Goal: Transaction & Acquisition: Book appointment/travel/reservation

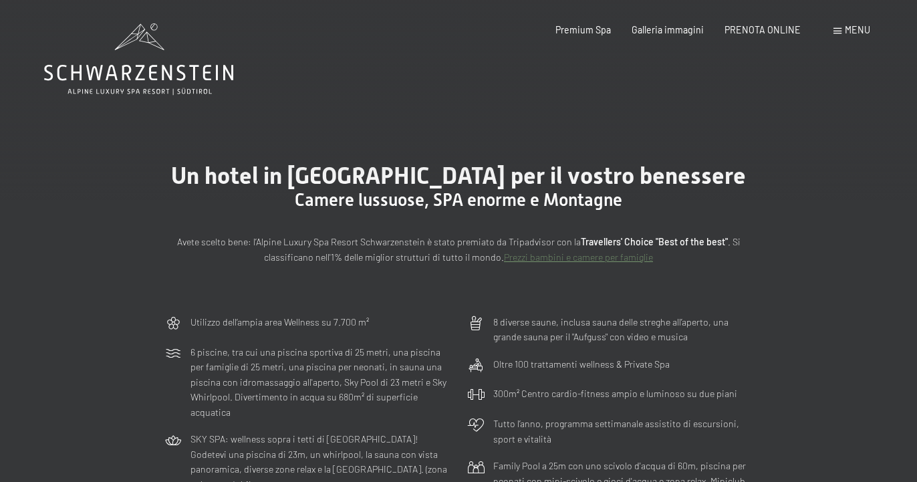
click at [851, 30] on span "Menu" at bounding box center [857, 29] width 25 height 11
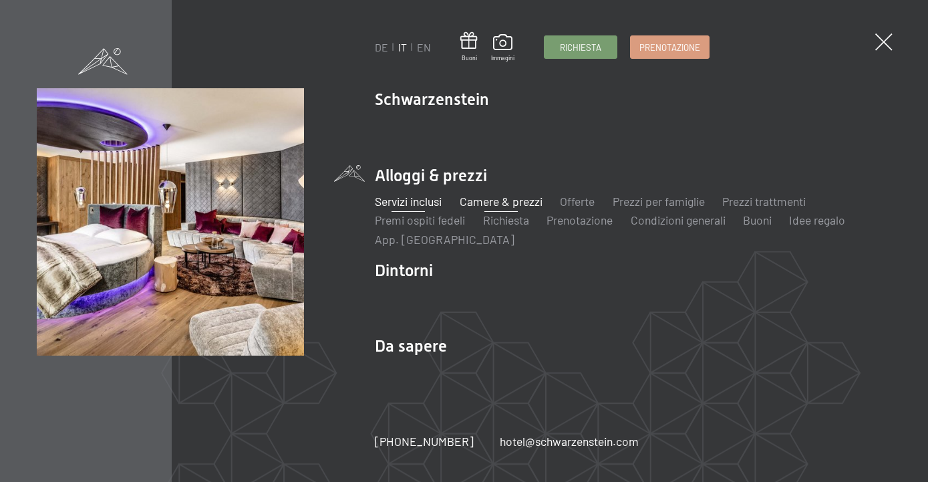
click at [427, 204] on link "Servizi inclusi" at bounding box center [409, 201] width 67 height 15
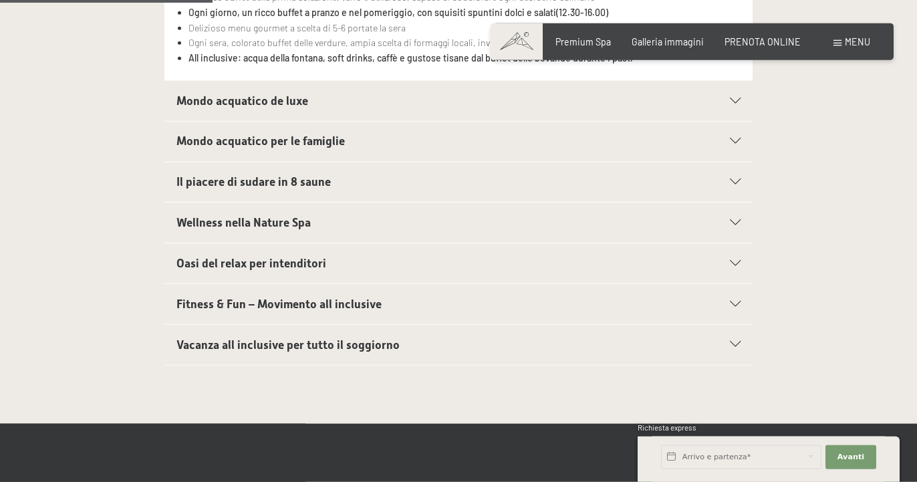
scroll to position [545, 0]
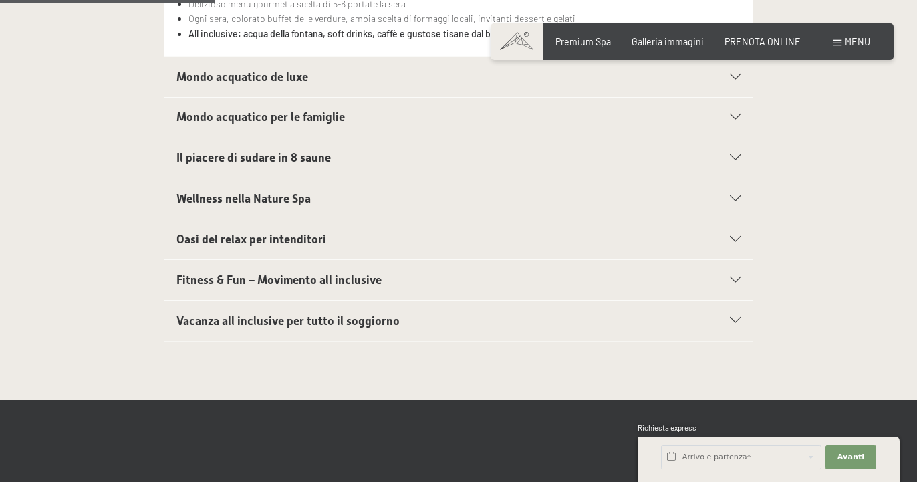
click at [239, 325] on span "Vacanza all inclusive per tutto il soggiorno" at bounding box center [287, 320] width 223 height 13
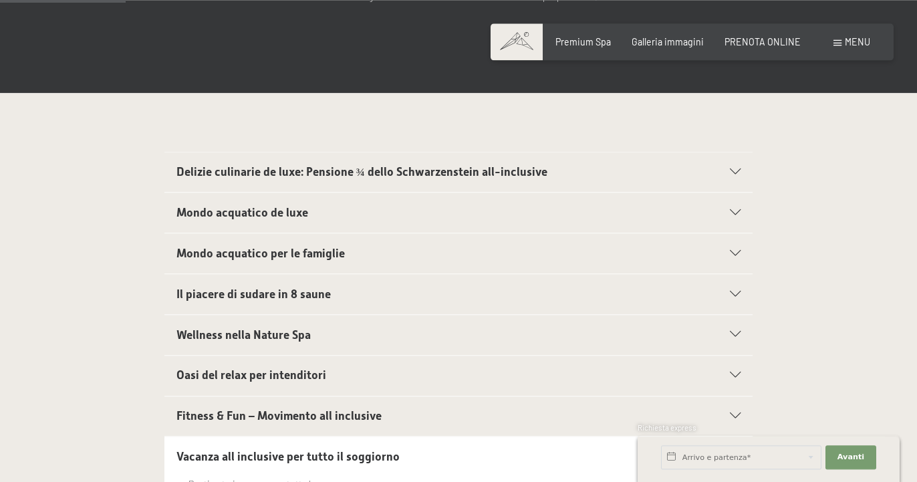
scroll to position [311, 0]
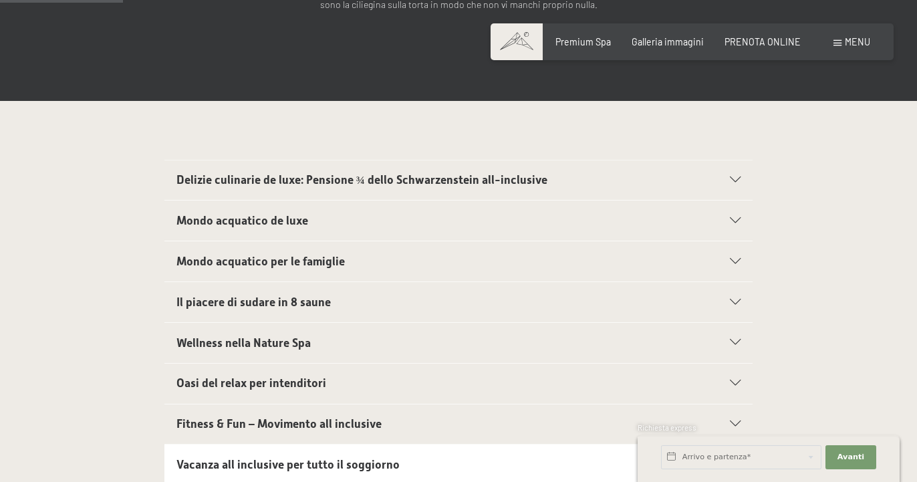
click at [282, 261] on span "Mondo acquatico per le famiglie" at bounding box center [260, 261] width 168 height 13
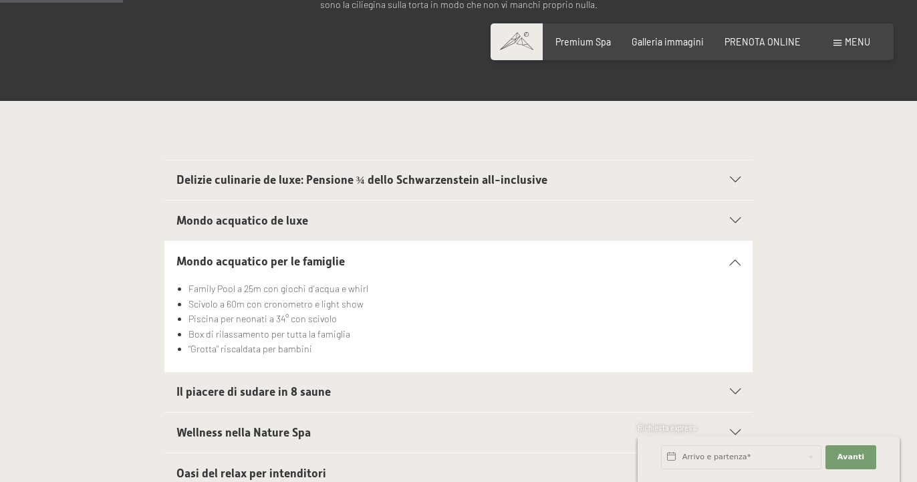
click at [289, 179] on span "Delizie culinarie de luxe: Pensione ¾ dello Schwarzenstein all-inclusive" at bounding box center [361, 179] width 371 height 13
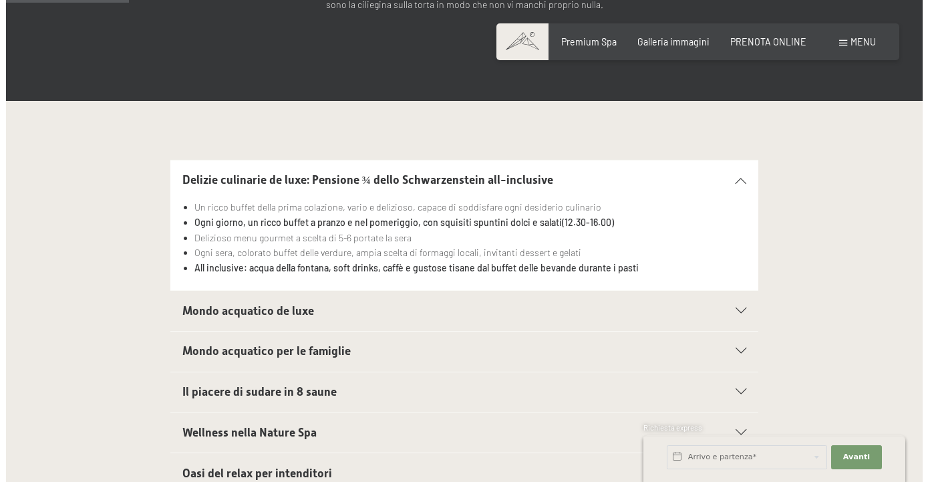
scroll to position [0, 0]
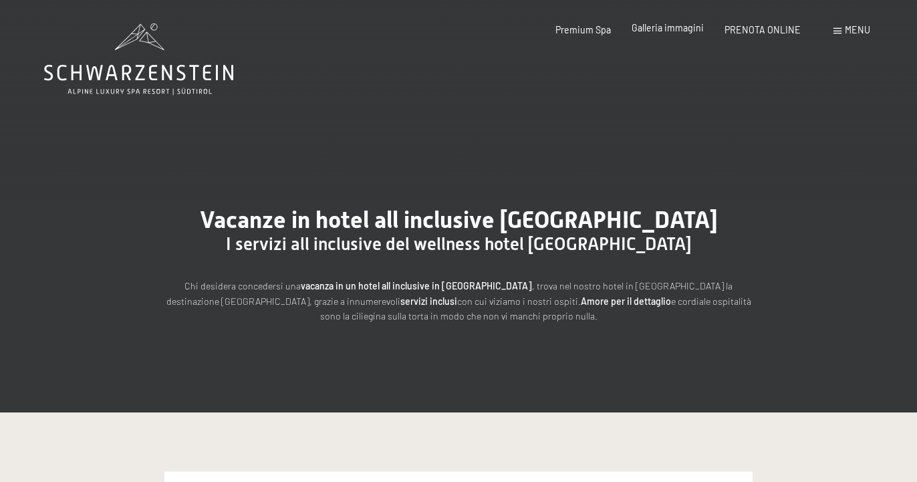
click at [674, 35] on div "Premium Spa Galleria immagini PRENOTA ONLINE" at bounding box center [667, 29] width 307 height 13
click at [841, 29] on span at bounding box center [837, 31] width 8 height 6
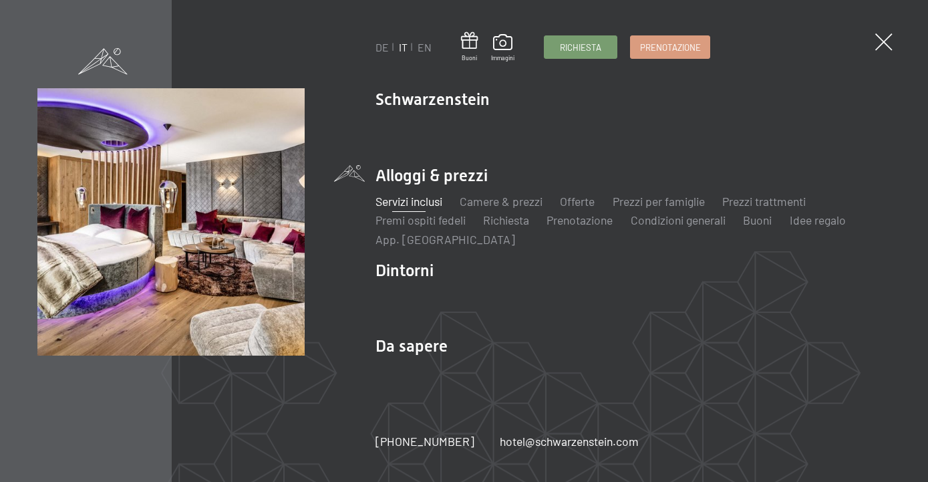
click at [653, 212] on ul "Servizi inclusi Camere & prezzi Lista Offerte Lista Prezzi per famiglie Prezzi …" at bounding box center [634, 220] width 516 height 54
click at [652, 210] on ul "Servizi inclusi Camere & prezzi Lista Offerte Lista Prezzi per famiglie Prezzi …" at bounding box center [634, 220] width 516 height 54
click at [652, 206] on link "Prezzi per famiglie" at bounding box center [659, 201] width 92 height 15
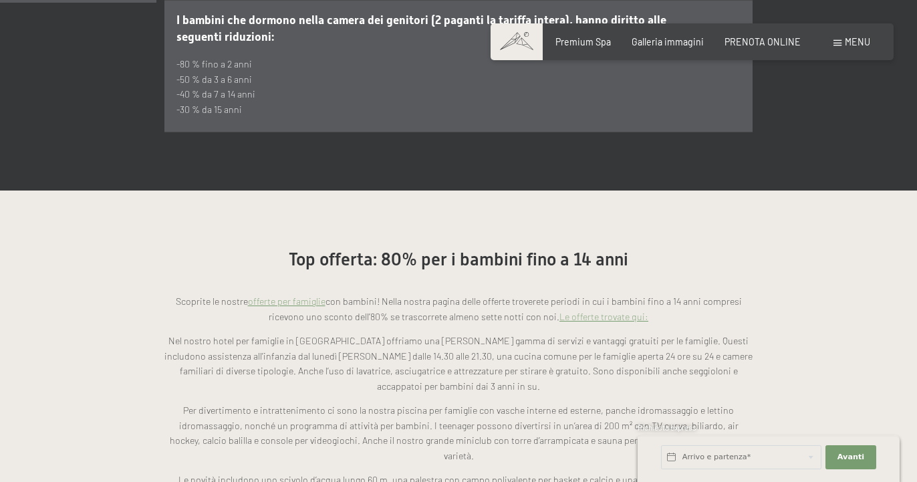
scroll to position [954, 0]
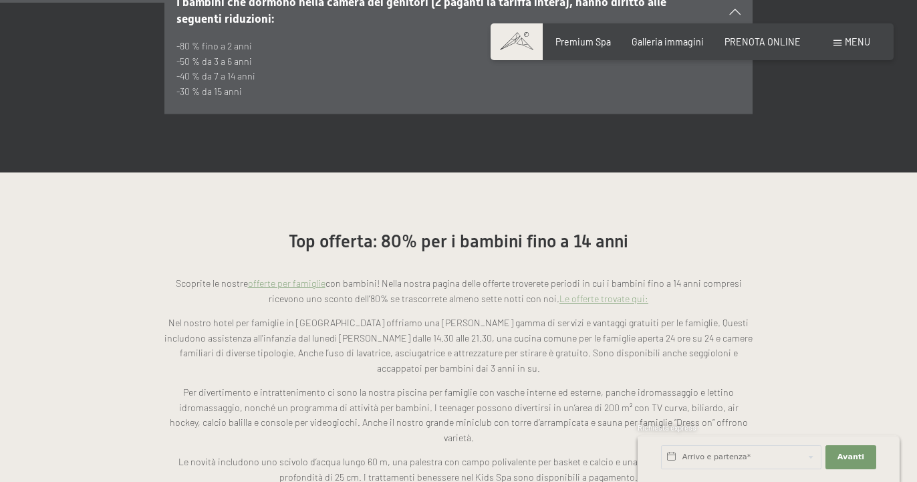
click at [583, 293] on link "Le offerte trovate qui:" at bounding box center [603, 298] width 89 height 11
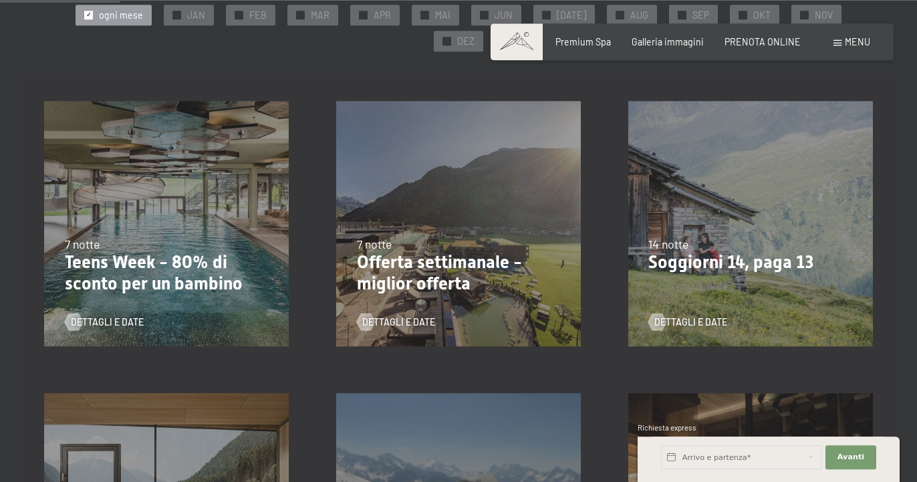
scroll to position [204, 0]
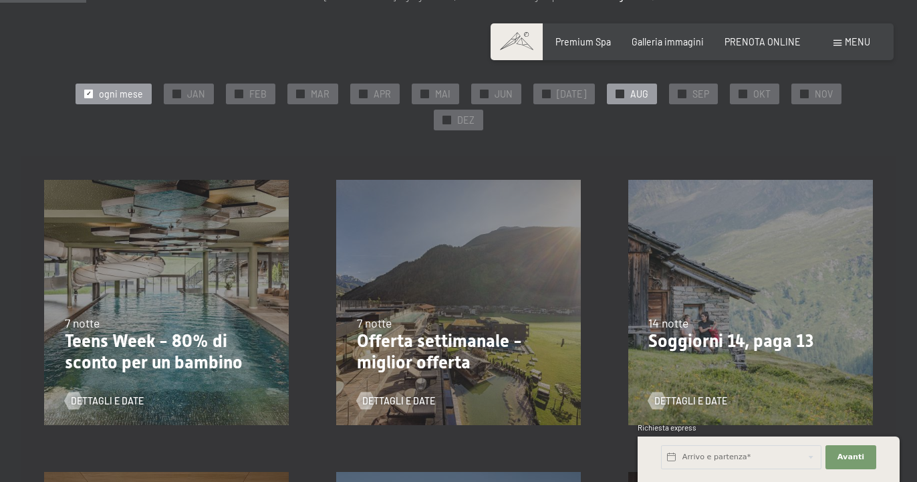
click at [607, 102] on div "✓ AUG" at bounding box center [632, 94] width 50 height 20
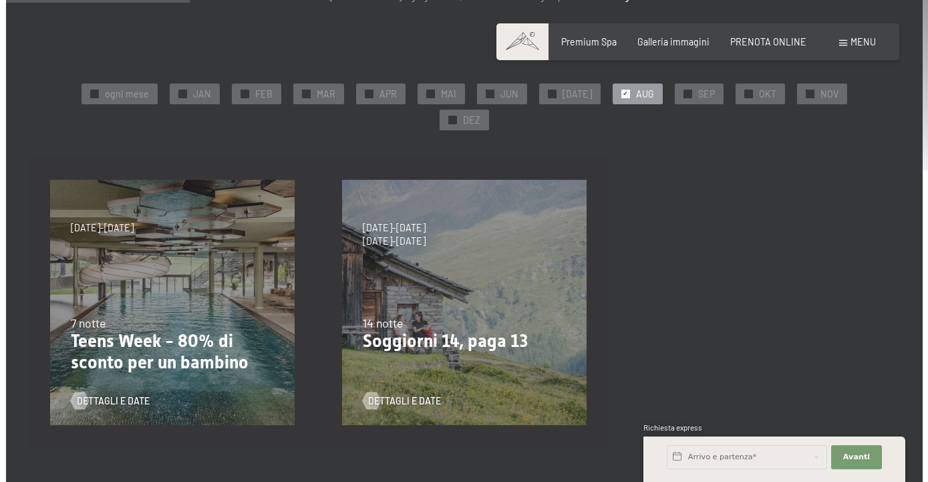
scroll to position [0, 0]
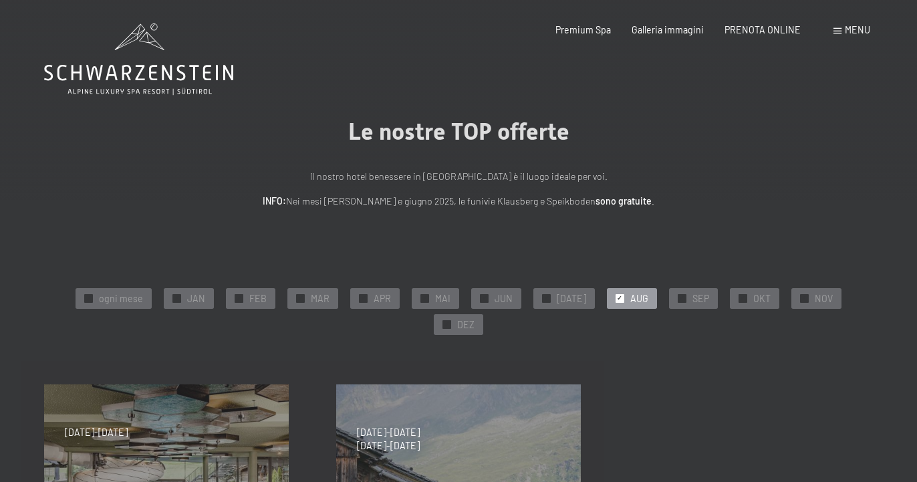
click at [866, 28] on span "Menu" at bounding box center [857, 29] width 25 height 11
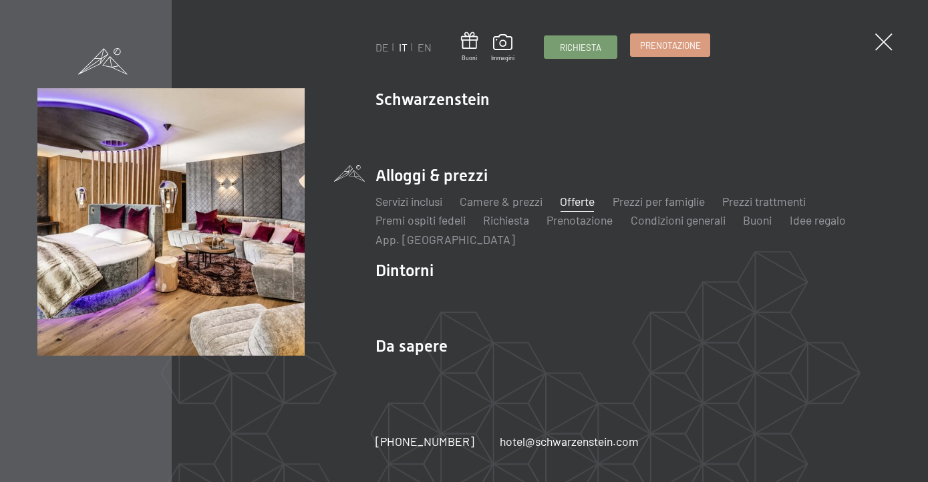
click at [646, 50] on span "Prenotazione" at bounding box center [670, 45] width 61 height 12
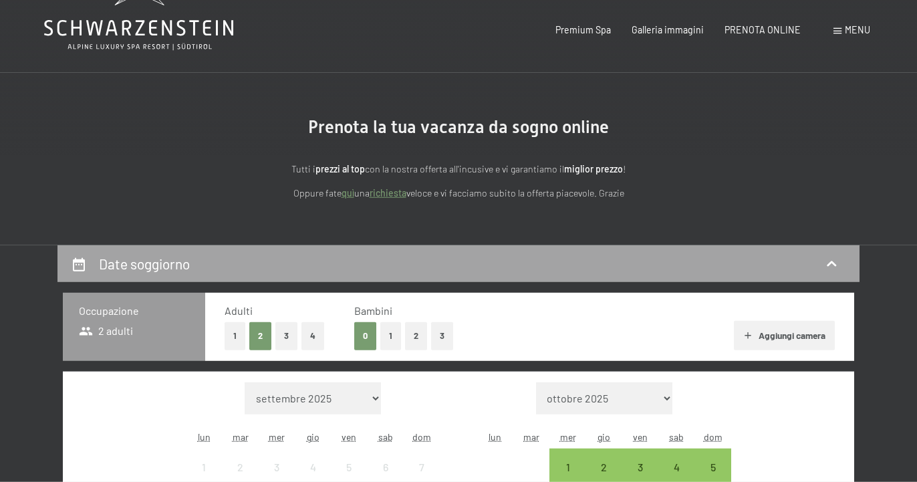
scroll to position [273, 0]
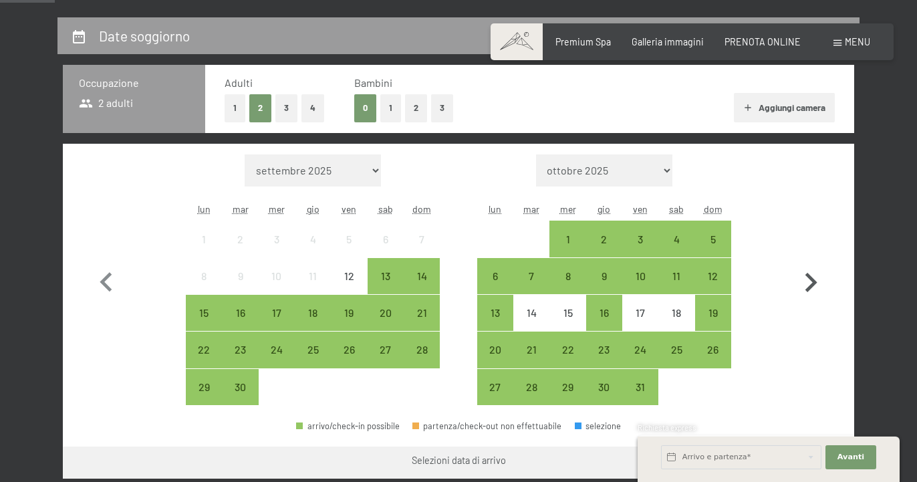
click at [809, 288] on icon "button" at bounding box center [811, 282] width 12 height 19
select select "2025-10-01"
select select "2025-11-01"
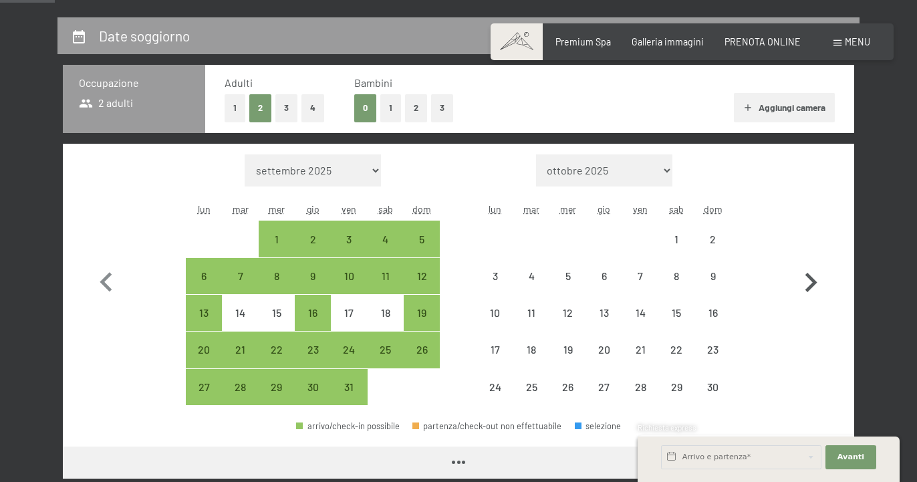
select select "2025-10-01"
select select "2025-11-01"
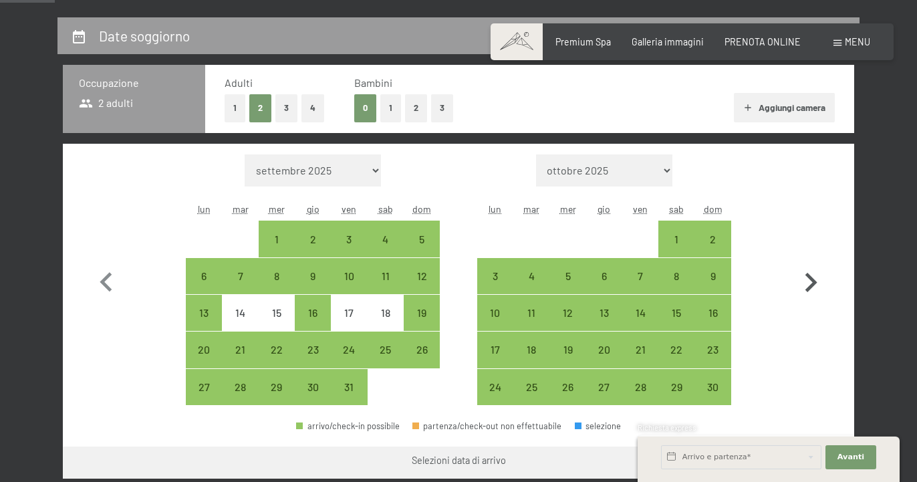
click at [809, 288] on icon "button" at bounding box center [811, 282] width 12 height 19
select select "2025-11-01"
select select "2025-12-01"
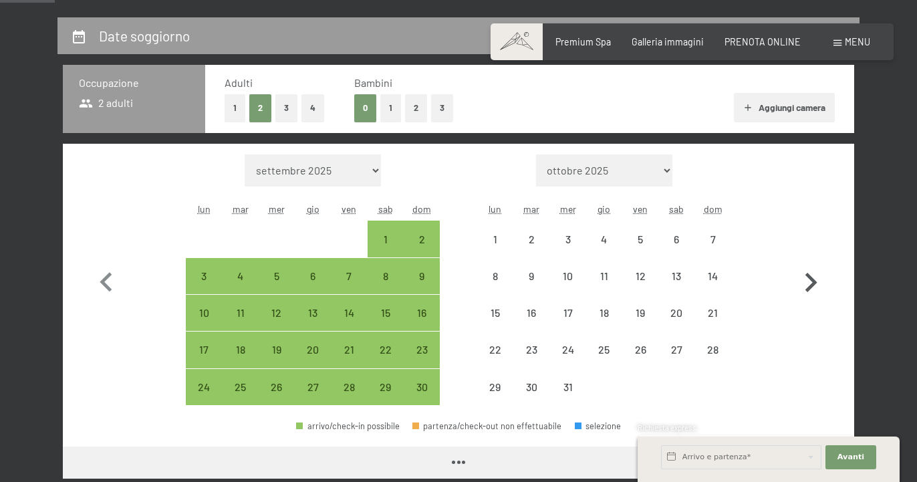
select select "2025-11-01"
select select "2025-12-01"
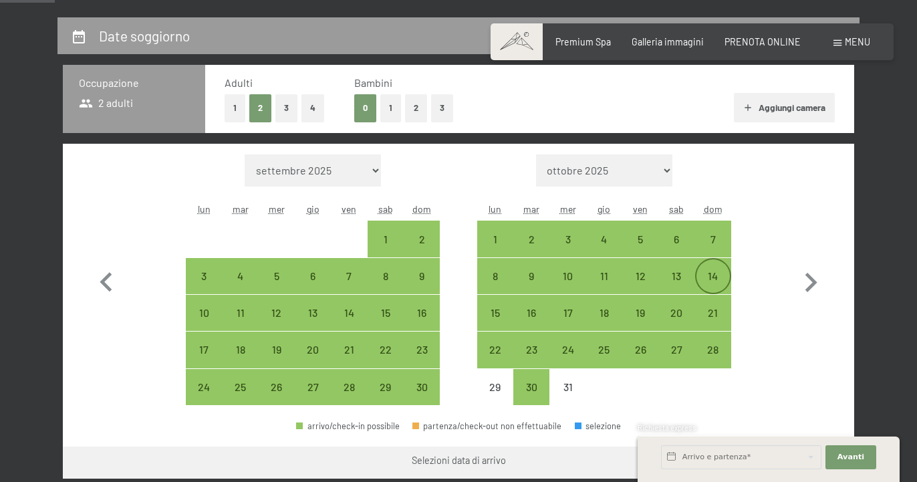
click at [714, 277] on div "14" at bounding box center [712, 287] width 33 height 33
select select "2025-11-01"
select select "2025-12-01"
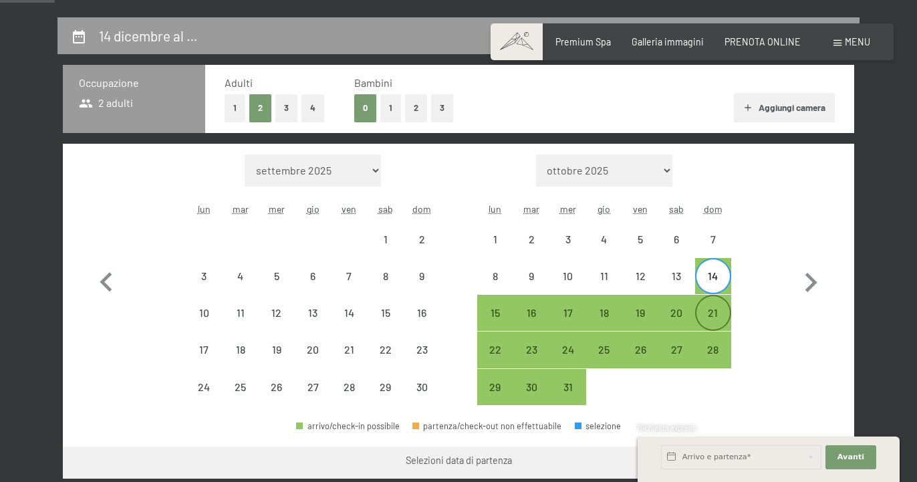
click at [713, 306] on div "21" at bounding box center [712, 312] width 33 height 33
select select "2025-11-01"
select select "2025-12-01"
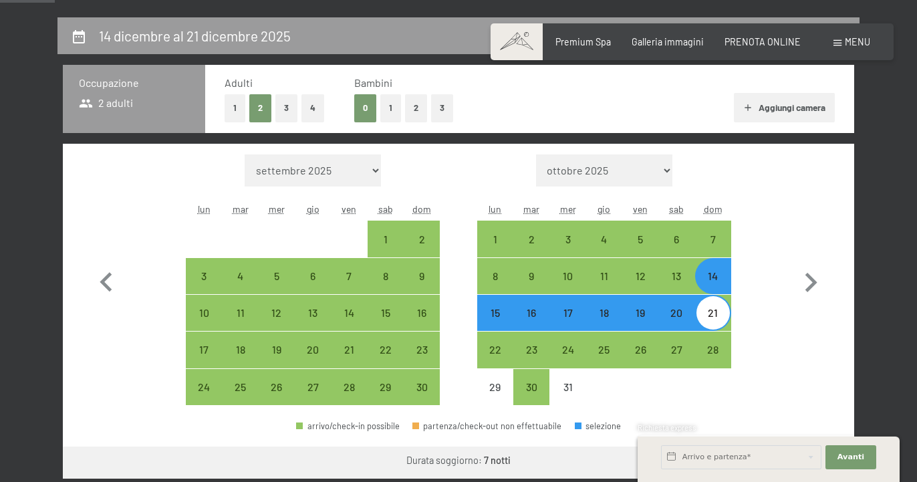
click at [410, 120] on button "2" at bounding box center [416, 107] width 22 height 27
select select "2025-11-01"
select select "2025-12-01"
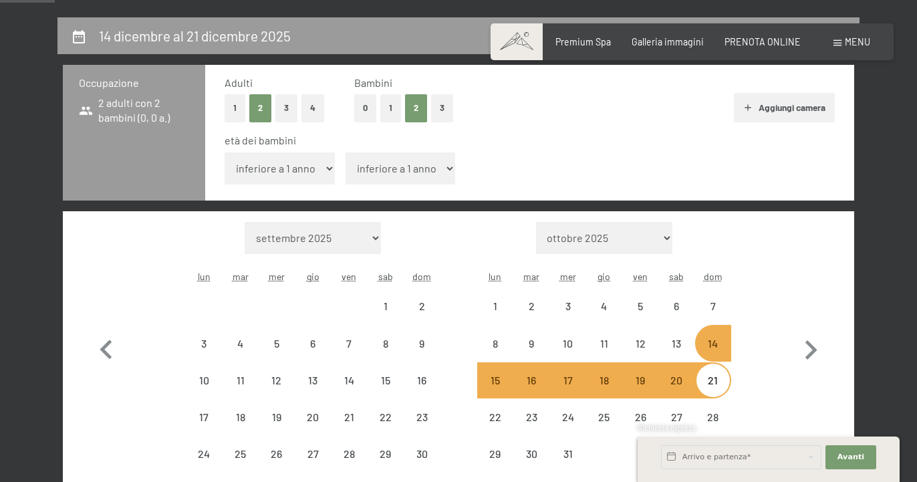
click at [225, 152] on select "inferiore a 1 anno 1 anno 2 anni 3 anni 4 anni 5 anni 6 anni 7 anni 8 anni 9 an…" at bounding box center [280, 168] width 110 height 32
select select "2025-11-01"
select select "2025-12-01"
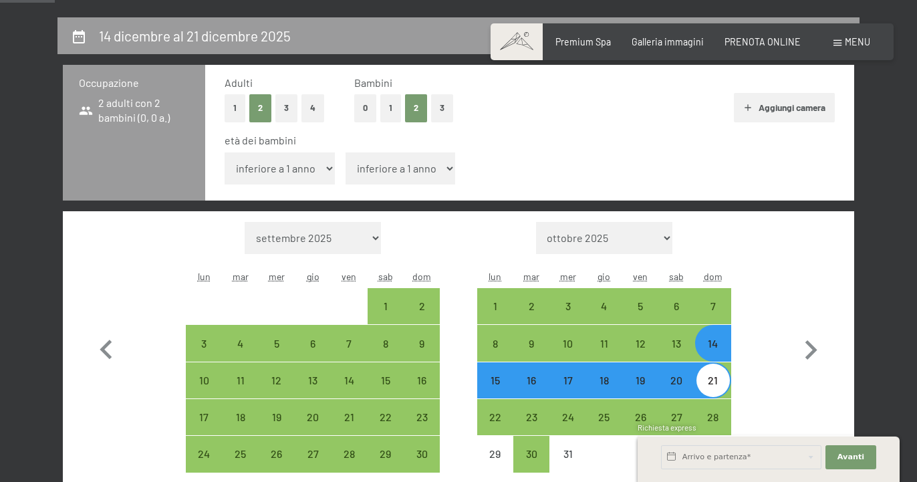
select select "9"
click option "9 anni" at bounding box center [0, 0] width 0 height 0
select select "2025-11-01"
select select "2025-12-01"
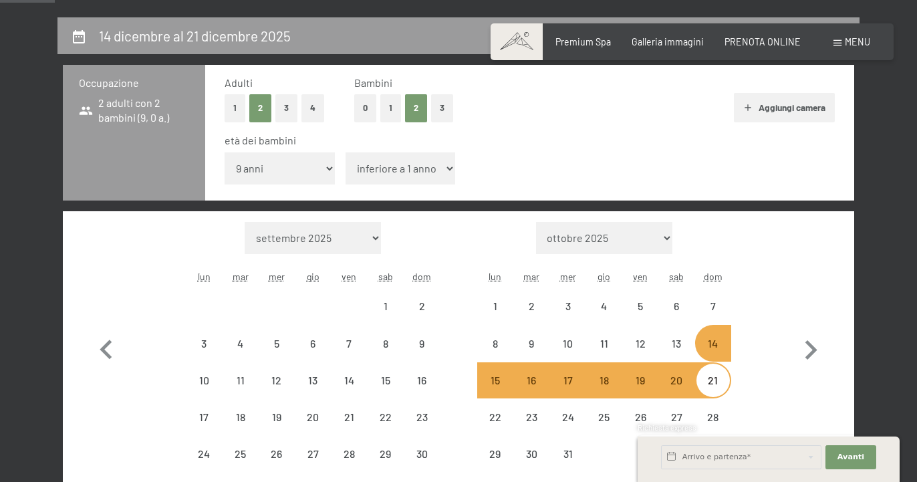
click at [345, 152] on select "inferiore a 1 anno 1 anno 2 anni 3 anni 4 anni 5 anni 6 anni 7 anni 8 anni 9 an…" at bounding box center [400, 168] width 110 height 32
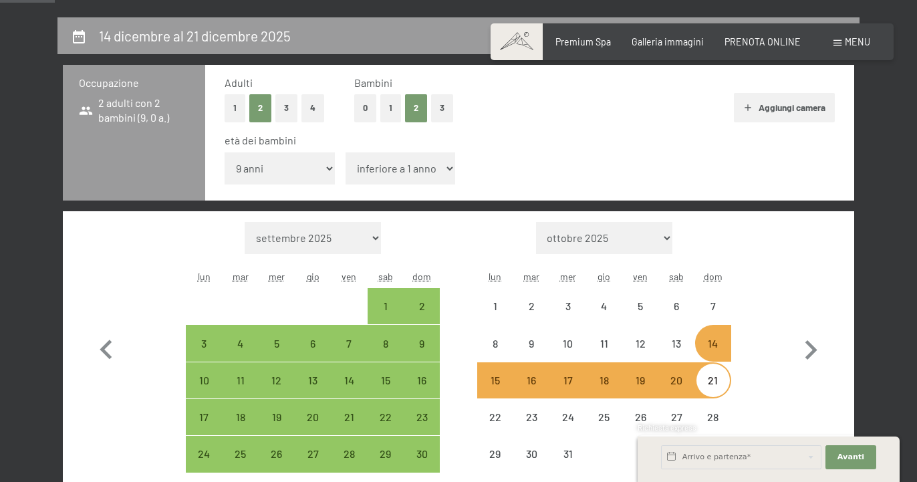
select select "2025-11-01"
select select "2025-12-01"
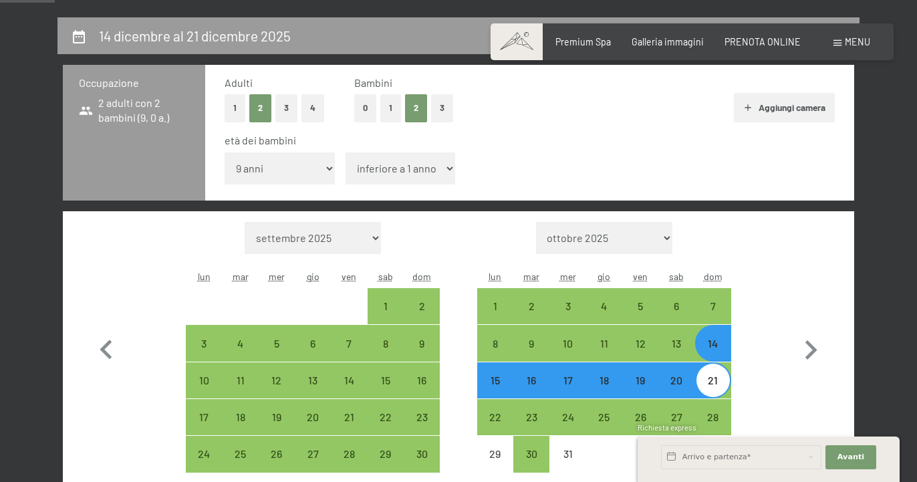
select select "4"
click option "4 anni" at bounding box center [0, 0] width 0 height 0
select select "2025-11-01"
select select "2025-12-01"
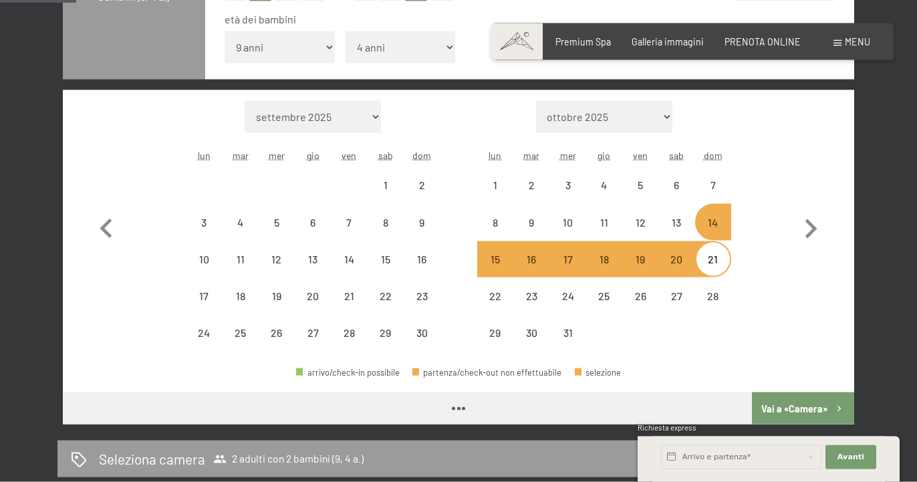
scroll to position [545, 0]
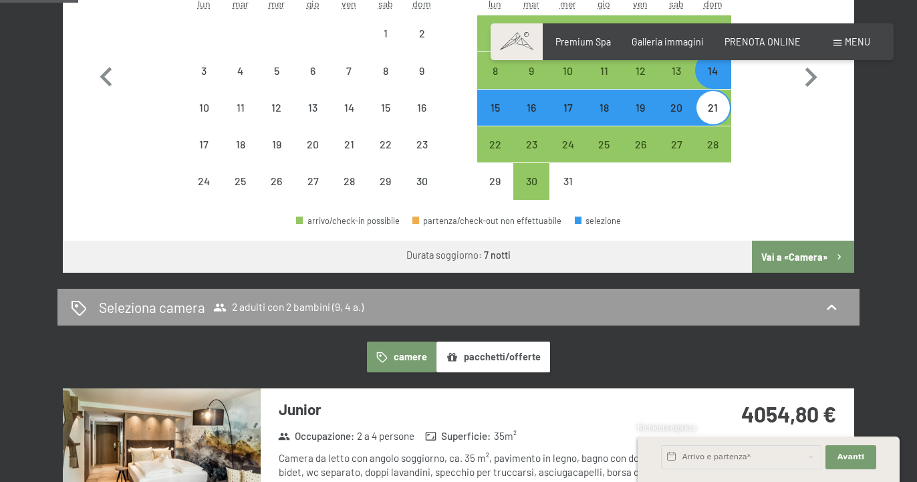
select select "2025-11-01"
select select "2025-12-01"
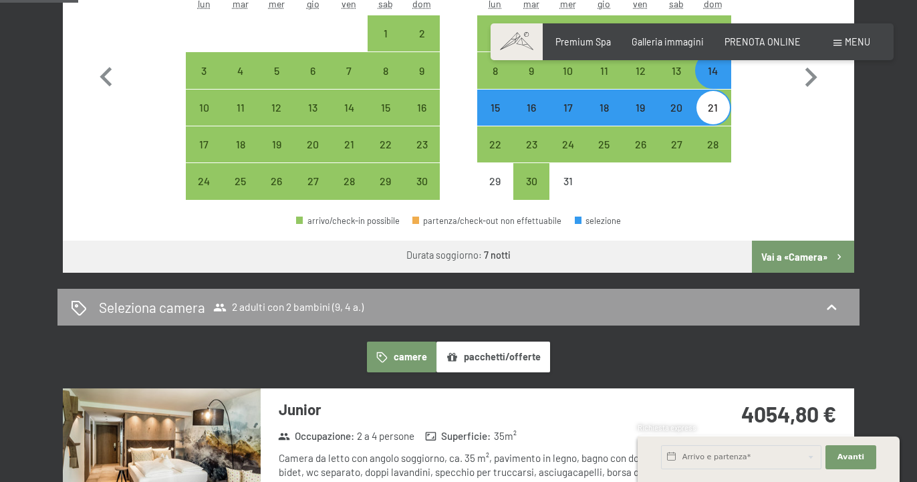
click at [799, 249] on button "Vai a «Camera»" at bounding box center [803, 257] width 102 height 32
select select "2025-11-01"
select select "2025-12-01"
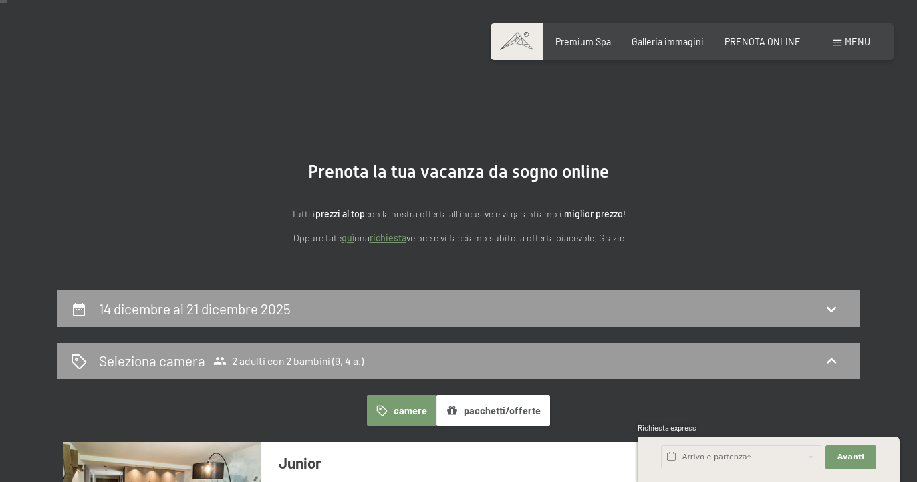
scroll to position [273, 0]
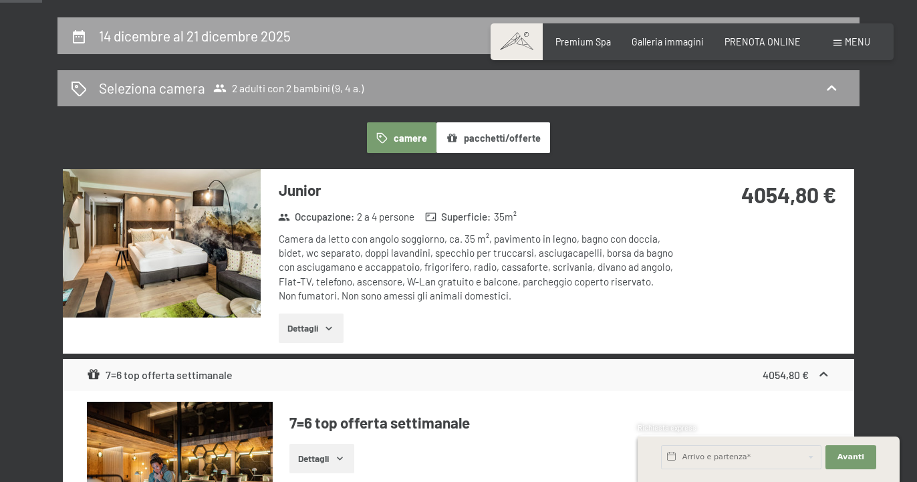
click at [145, 39] on h2 "14 dicembre al 21 dicembre 2025" at bounding box center [195, 35] width 192 height 17
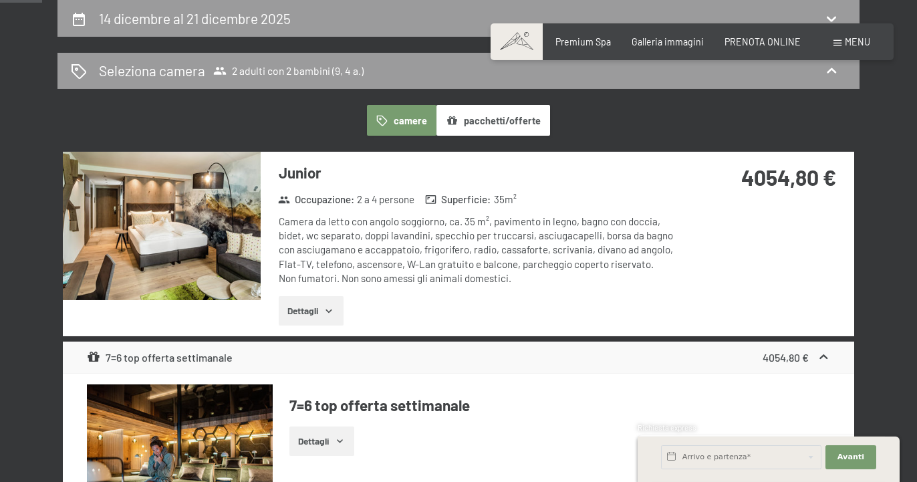
select select "9"
select select "4"
select select "2025-11-01"
select select "2025-12-01"
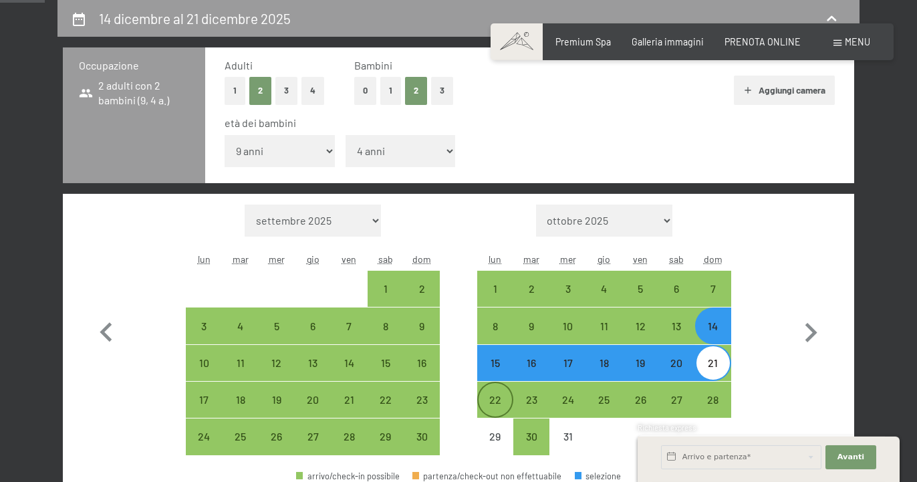
click at [488, 396] on div "22" at bounding box center [494, 410] width 33 height 33
select select "2025-11-01"
select select "2025-12-01"
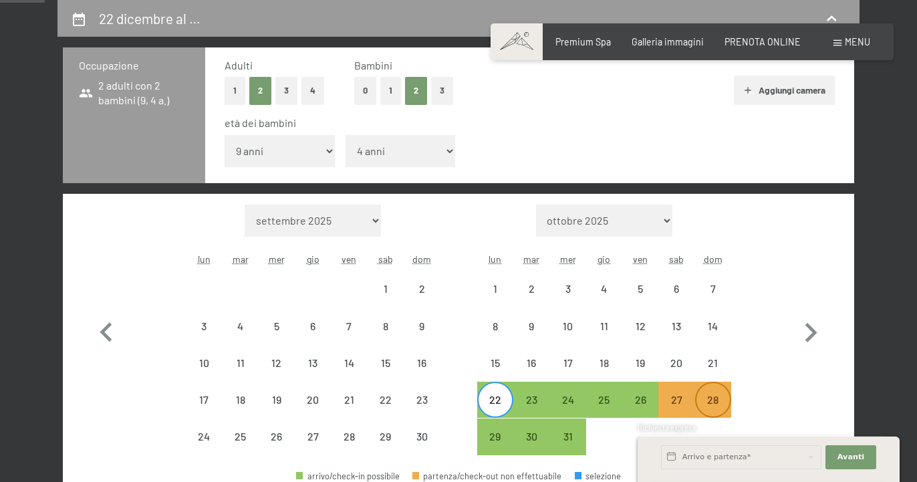
click at [709, 393] on div "28" at bounding box center [712, 399] width 33 height 33
select select "2025-11-01"
select select "2025-12-01"
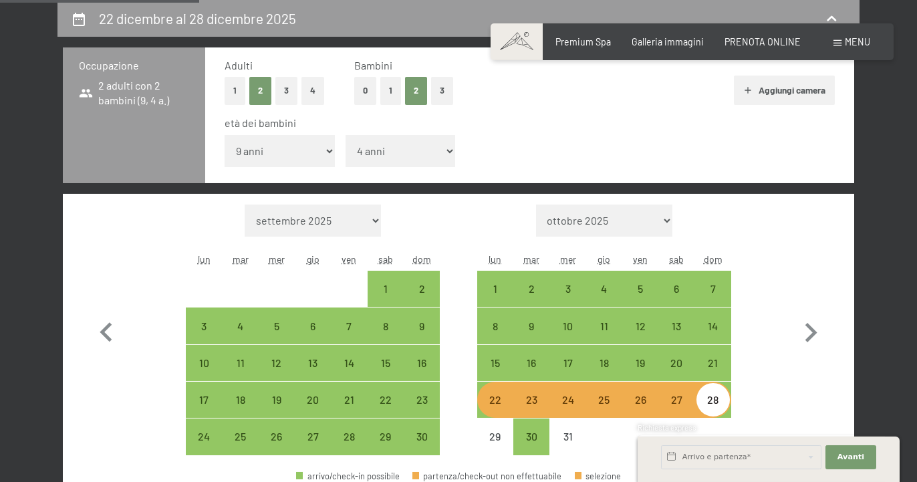
scroll to position [563, 0]
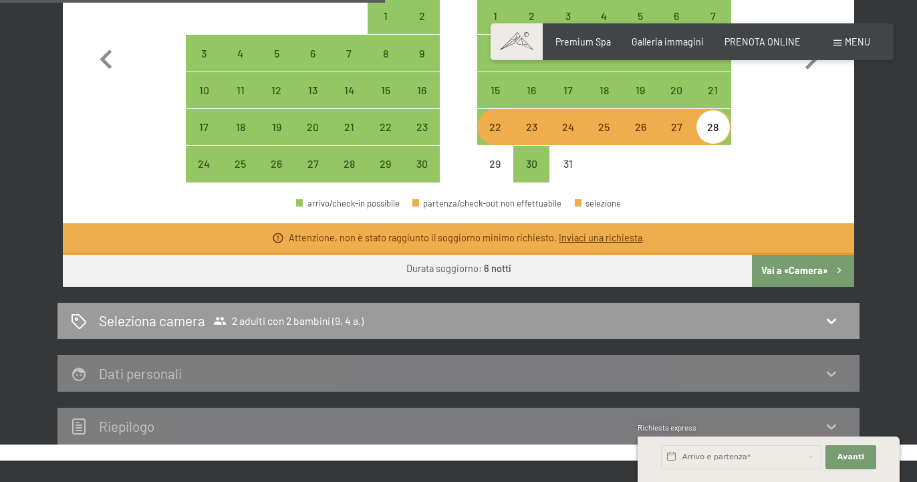
click at [781, 271] on button "Vai a «Camera»" at bounding box center [803, 271] width 102 height 32
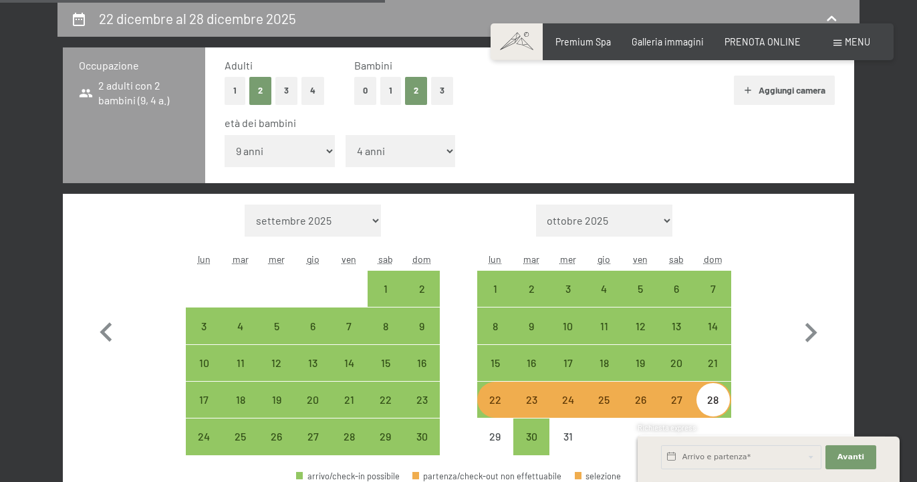
select select "2025-11-01"
select select "2025-12-01"
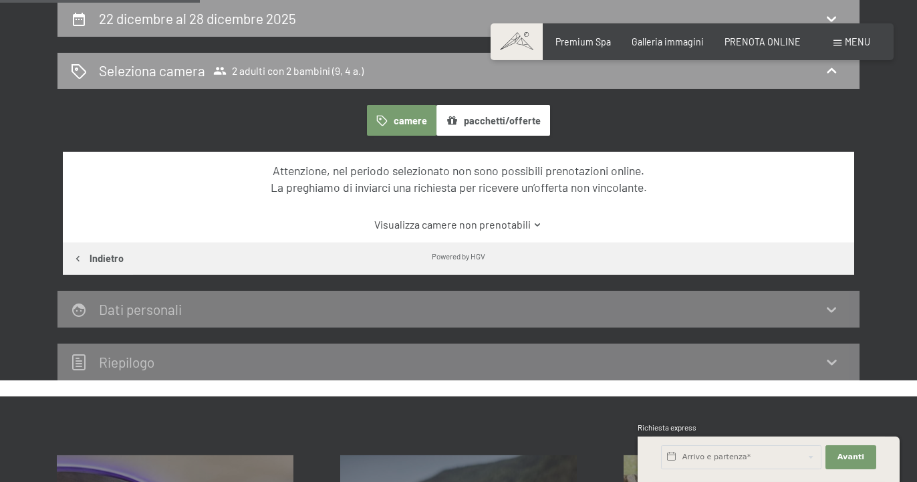
click at [491, 226] on link "Visualizza camere non prenotabili" at bounding box center [459, 224] width 744 height 15
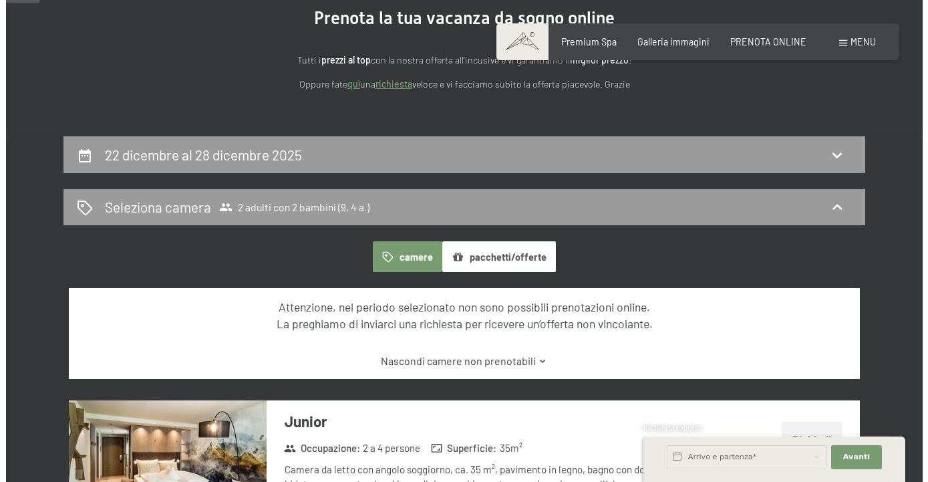
scroll to position [0, 0]
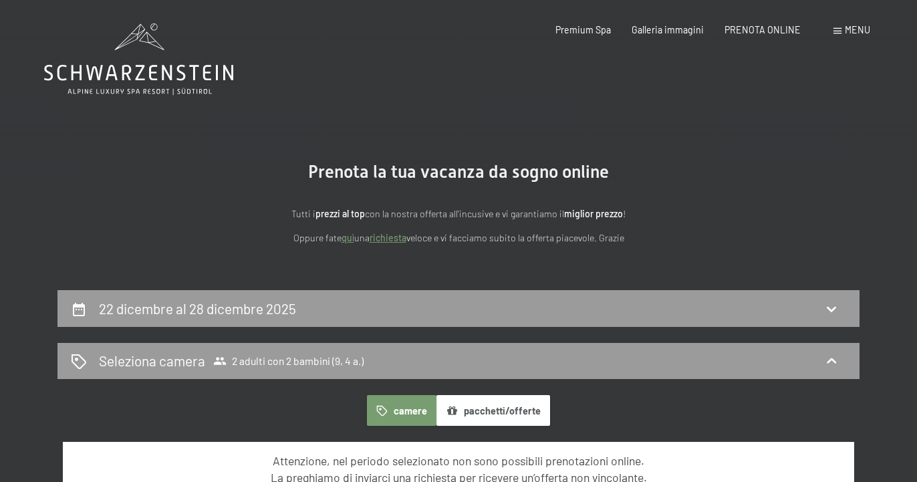
click at [845, 35] on span "Menu" at bounding box center [857, 29] width 25 height 11
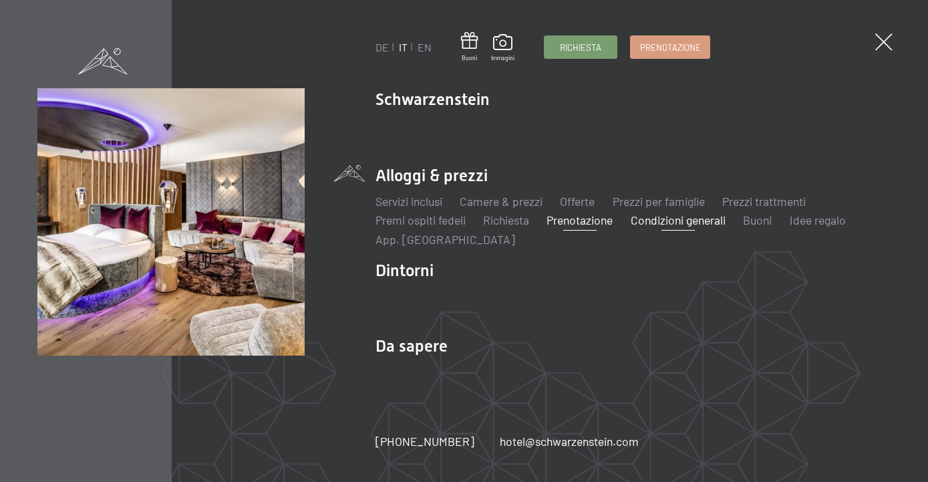
click at [702, 227] on link "Condizioni generali" at bounding box center [678, 220] width 95 height 15
